Goal: Navigation & Orientation: Find specific page/section

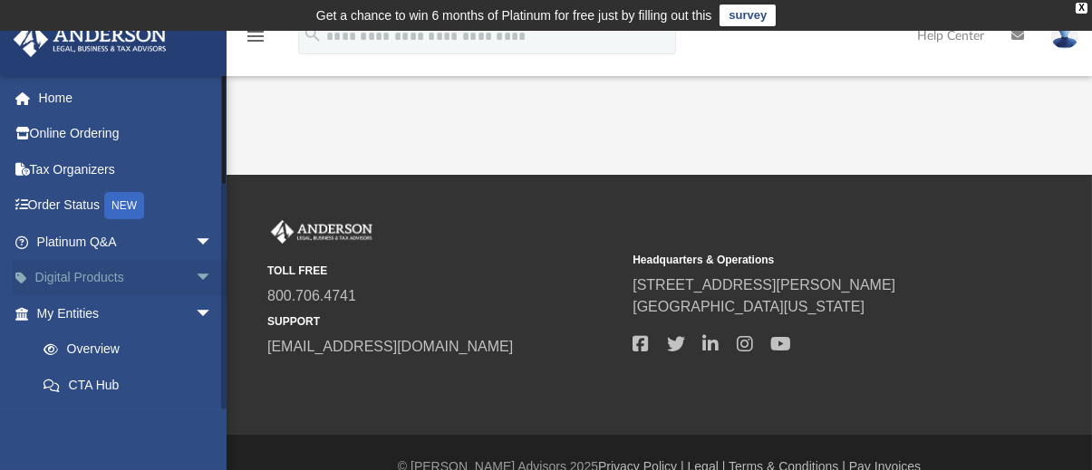
click at [171, 274] on link "Digital Products arrow_drop_down" at bounding box center [126, 278] width 227 height 36
click at [195, 277] on span "arrow_drop_down" at bounding box center [213, 278] width 36 height 37
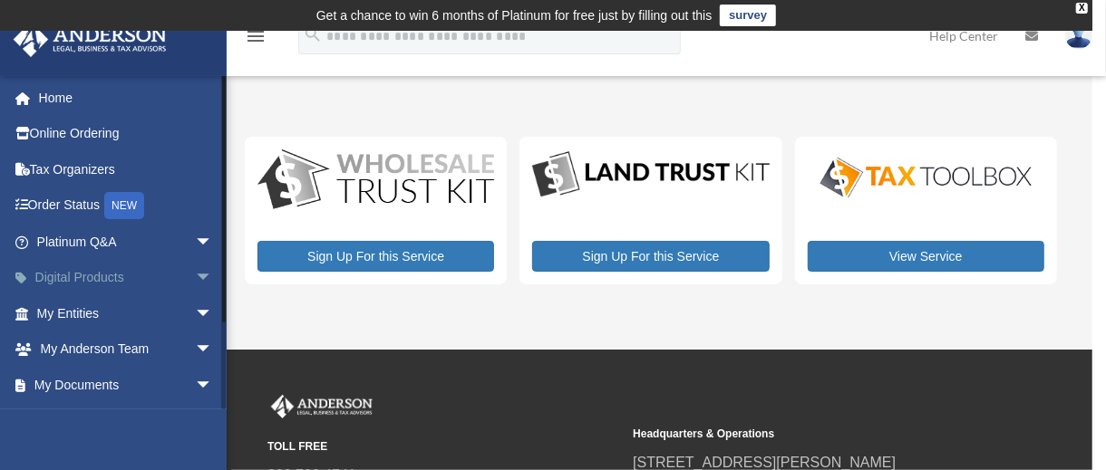
click at [195, 275] on span "arrow_drop_down" at bounding box center [213, 278] width 36 height 37
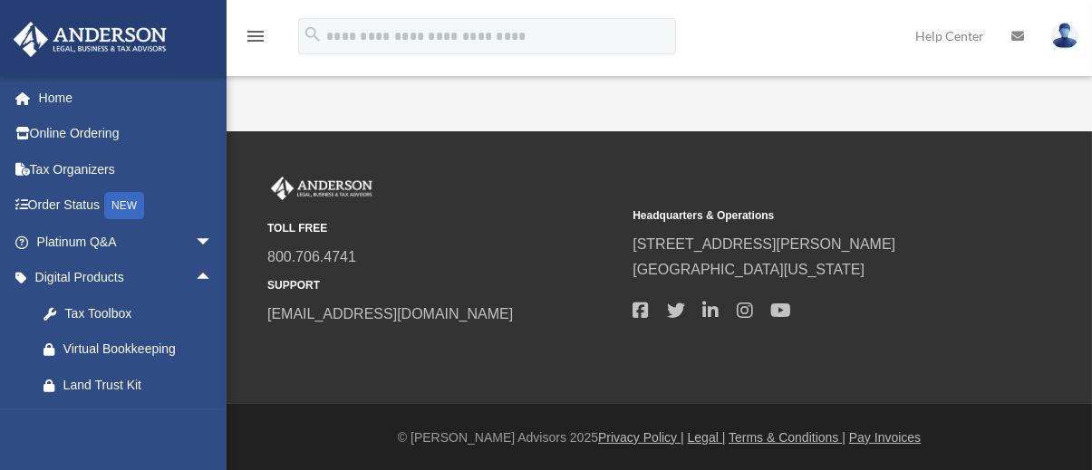
scroll to position [37, 0]
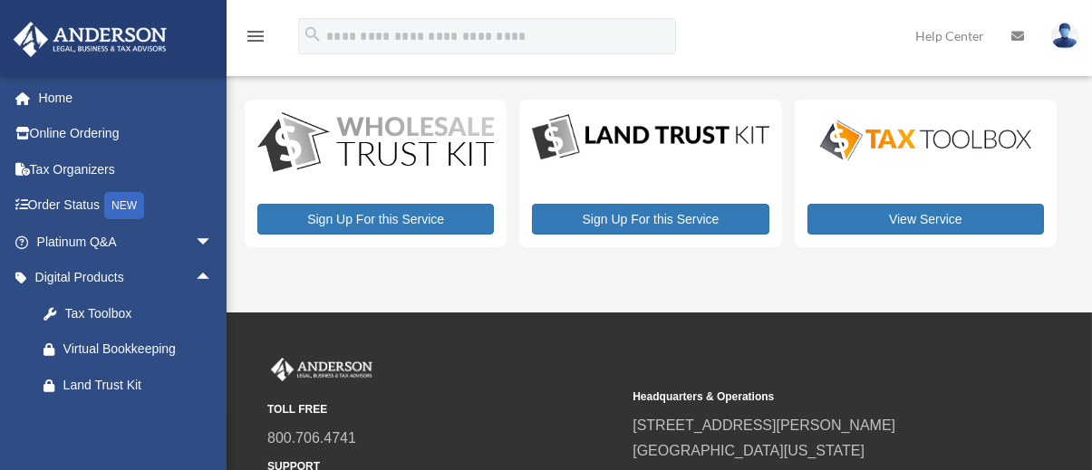
drag, startPoint x: 684, startPoint y: 150, endPoint x: 394, endPoint y: 274, distance: 315.4
click at [394, 274] on div "My Services ssantosky@ymail.com Sign Out ssantosky@ymail.com Home Online Orderi…" at bounding box center [546, 153] width 1092 height 319
click at [110, 348] on div "Virtual Bookkeeping" at bounding box center [140, 349] width 154 height 23
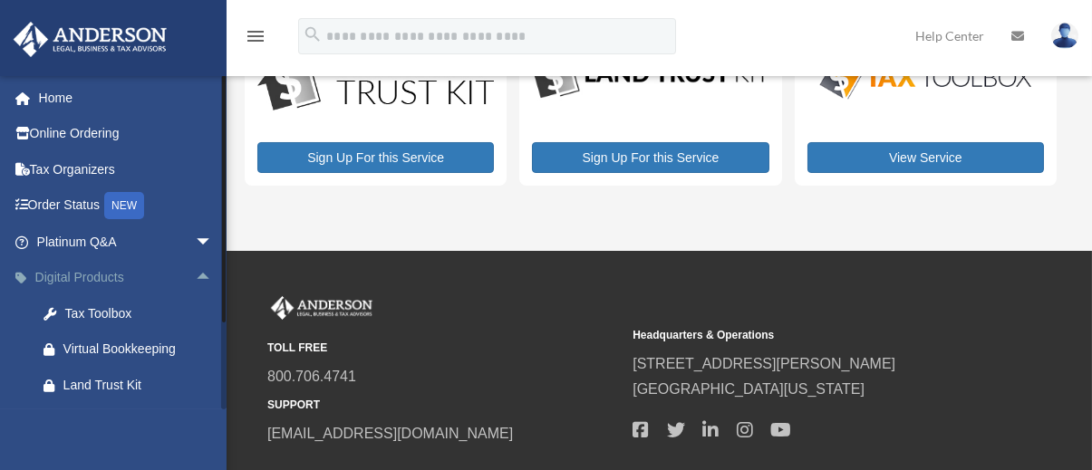
scroll to position [0, 0]
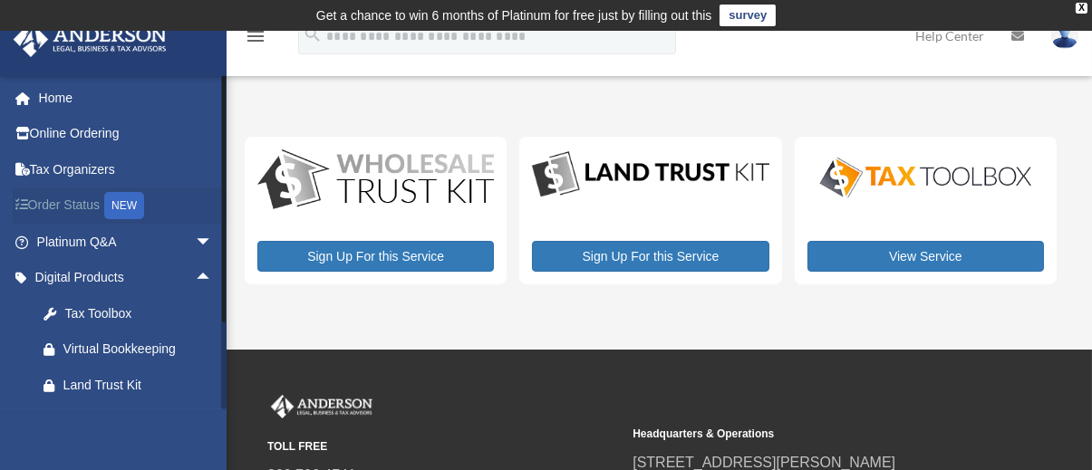
click at [61, 199] on link "Order Status NEW" at bounding box center [126, 206] width 227 height 37
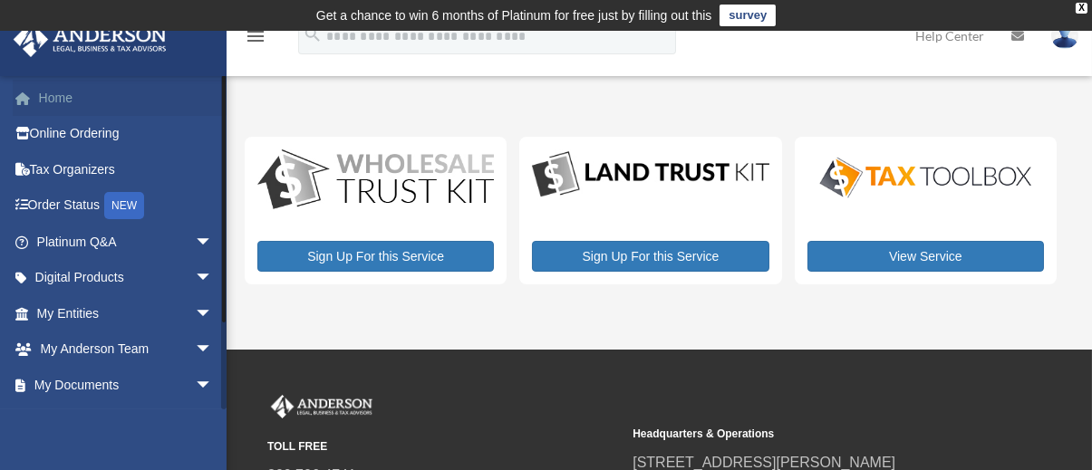
click at [69, 100] on link "Home" at bounding box center [126, 98] width 227 height 36
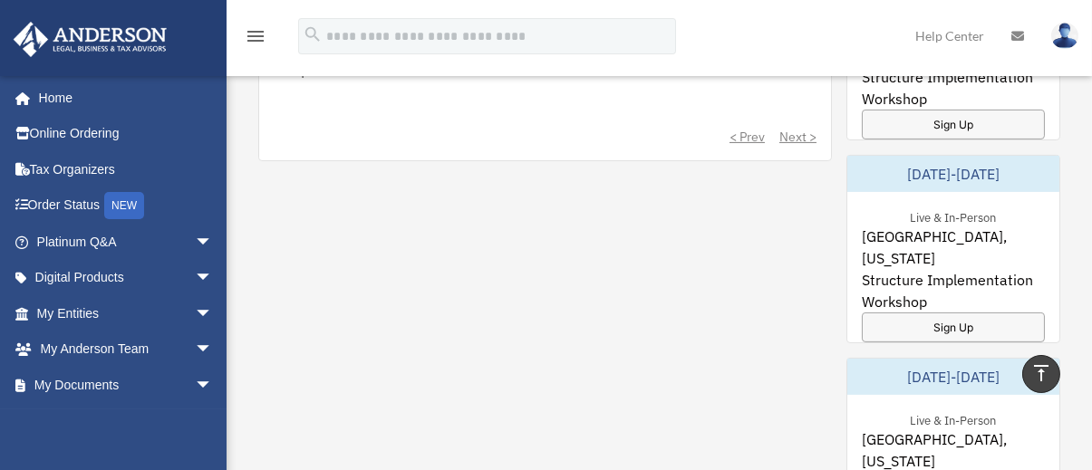
scroll to position [1269, 0]
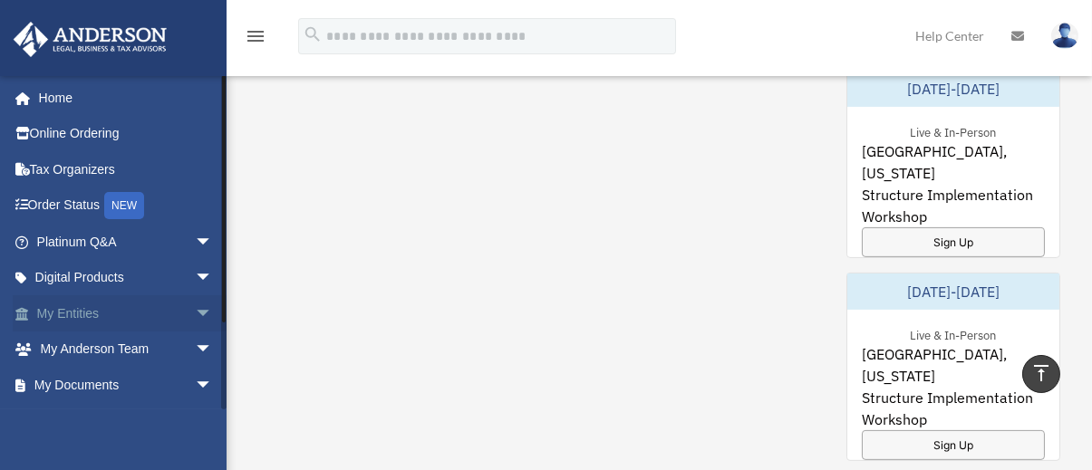
click at [195, 311] on span "arrow_drop_down" at bounding box center [213, 313] width 36 height 37
click at [86, 345] on link "Overview" at bounding box center [132, 350] width 215 height 36
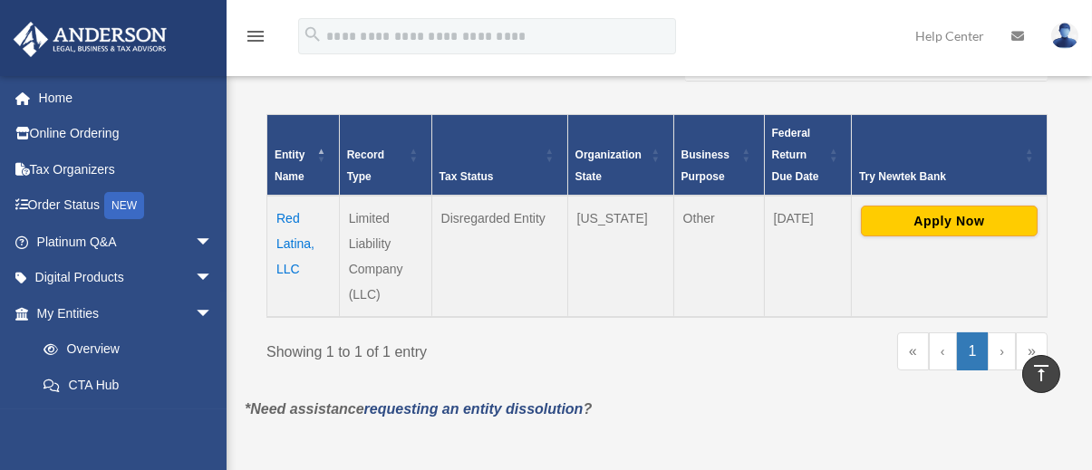
scroll to position [362, 0]
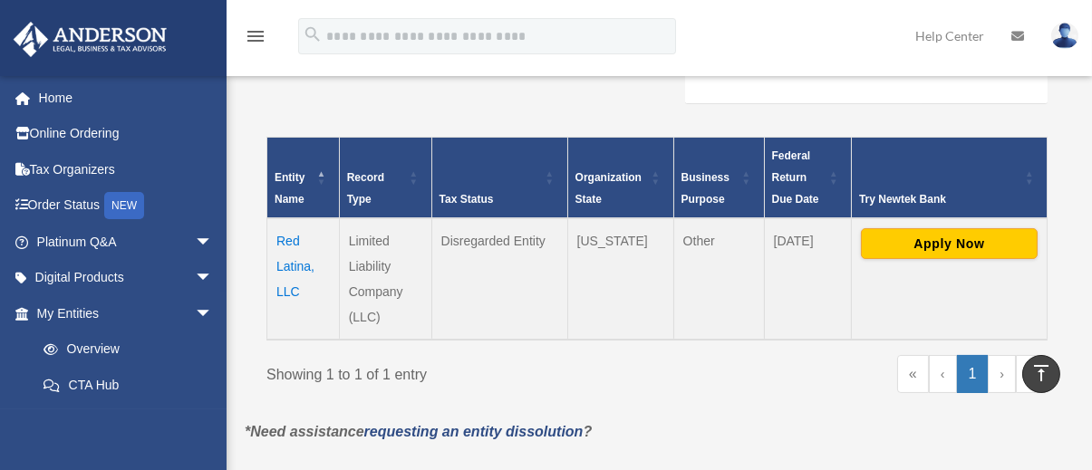
click at [290, 260] on td "Red Latina, LLC" at bounding box center [303, 278] width 72 height 121
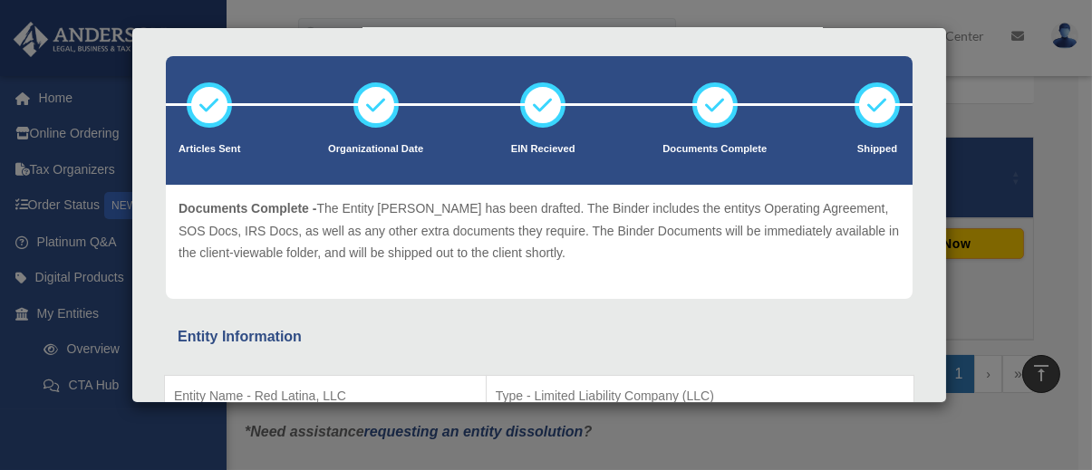
scroll to position [0, 0]
